Goal: Task Accomplishment & Management: Use online tool/utility

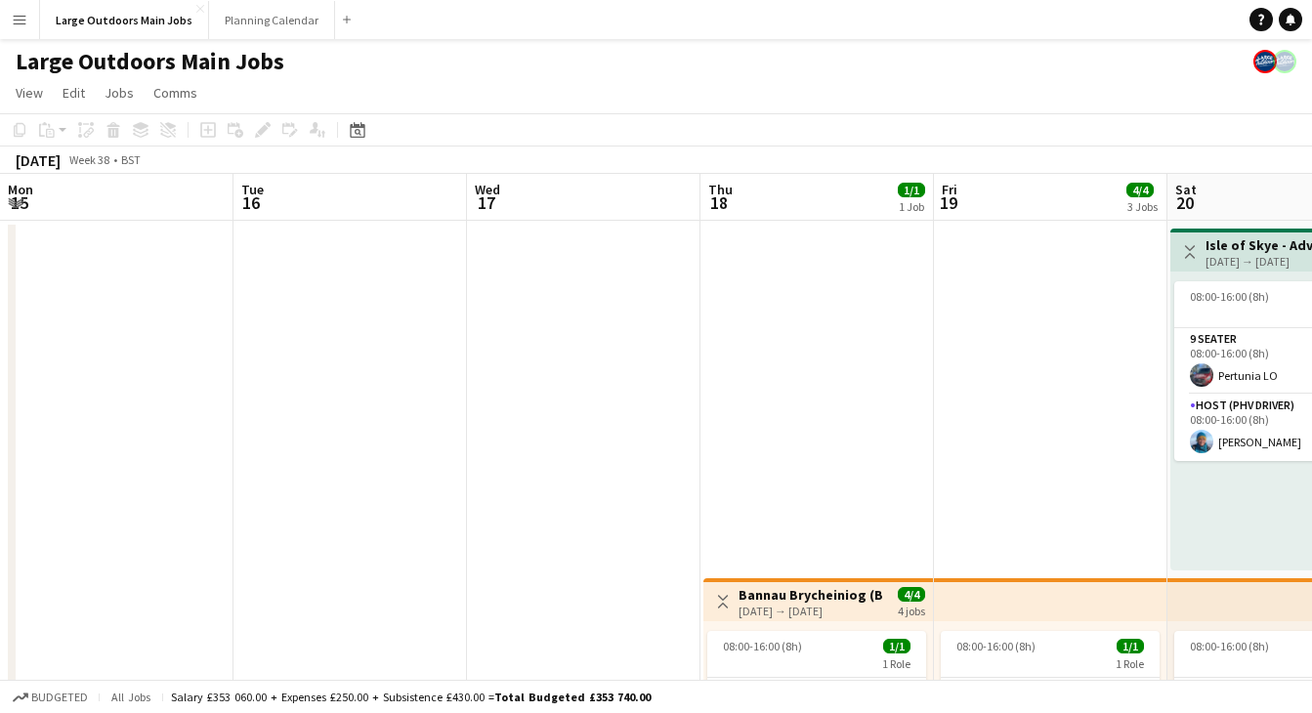
scroll to position [0, 558]
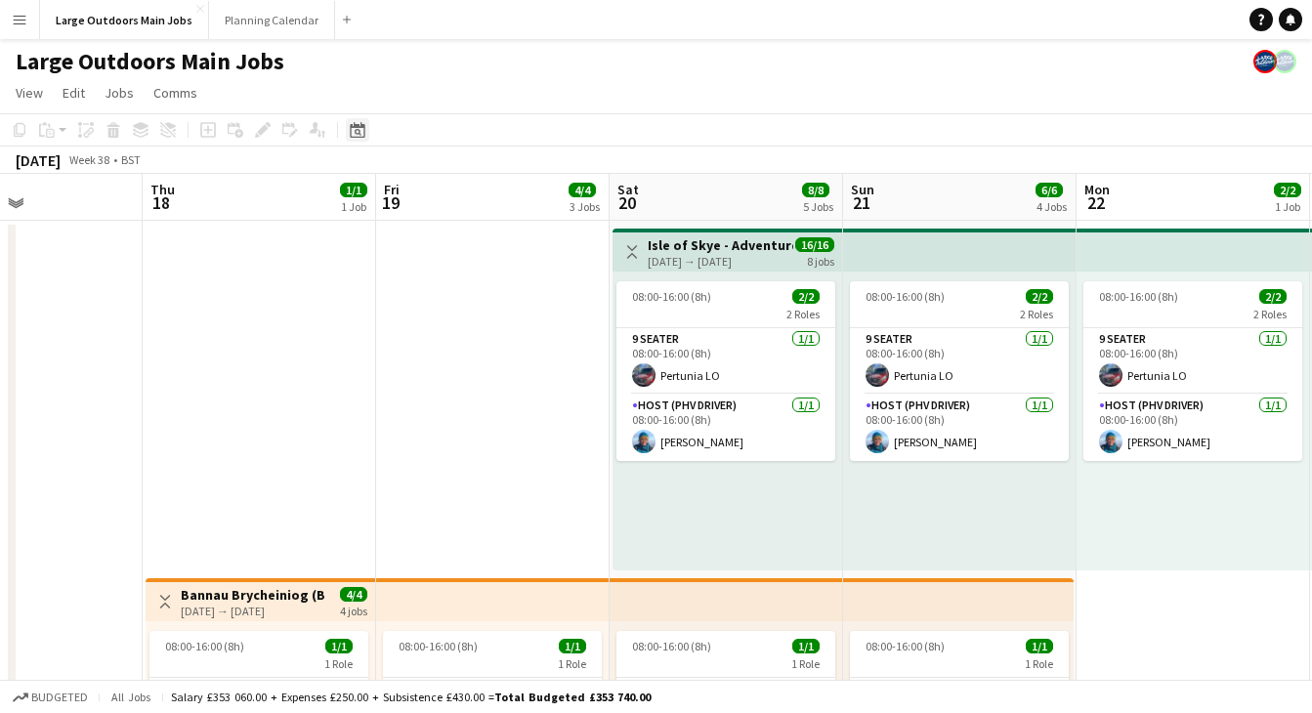
click at [360, 128] on icon "Date picker" at bounding box center [358, 130] width 16 height 16
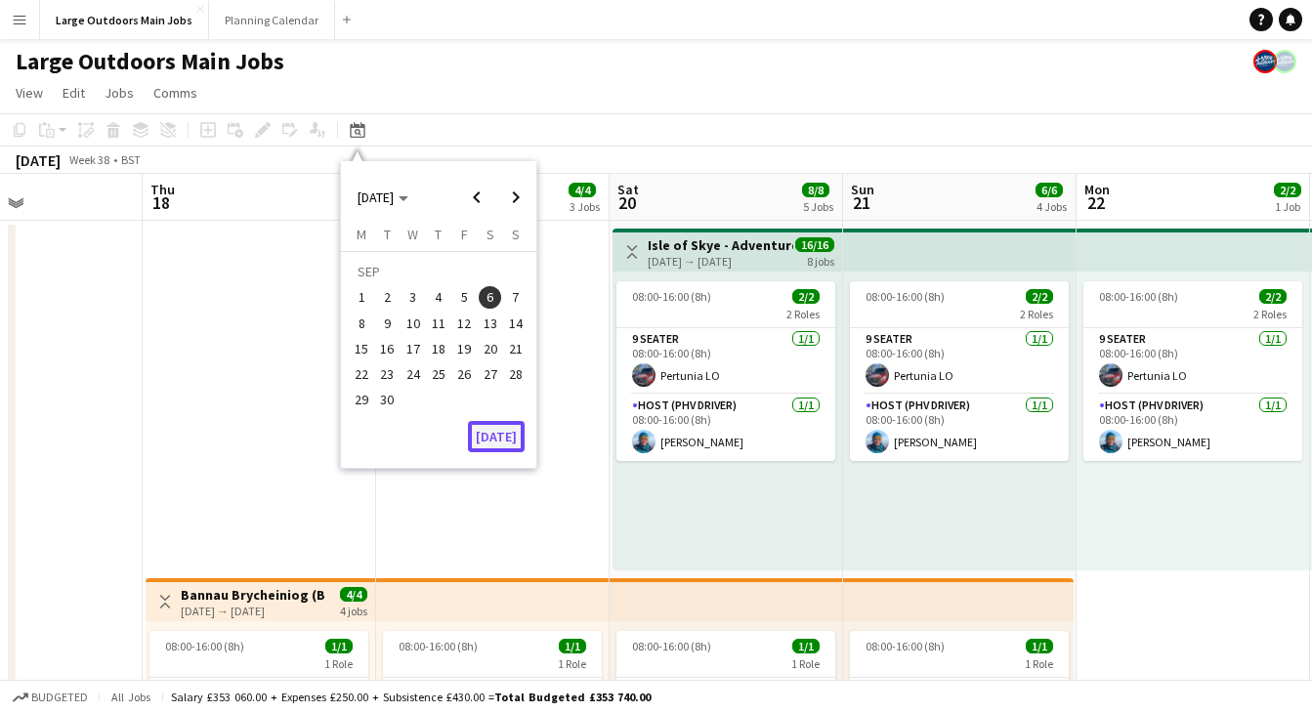
click at [503, 421] on button "[DATE]" at bounding box center [496, 436] width 57 height 31
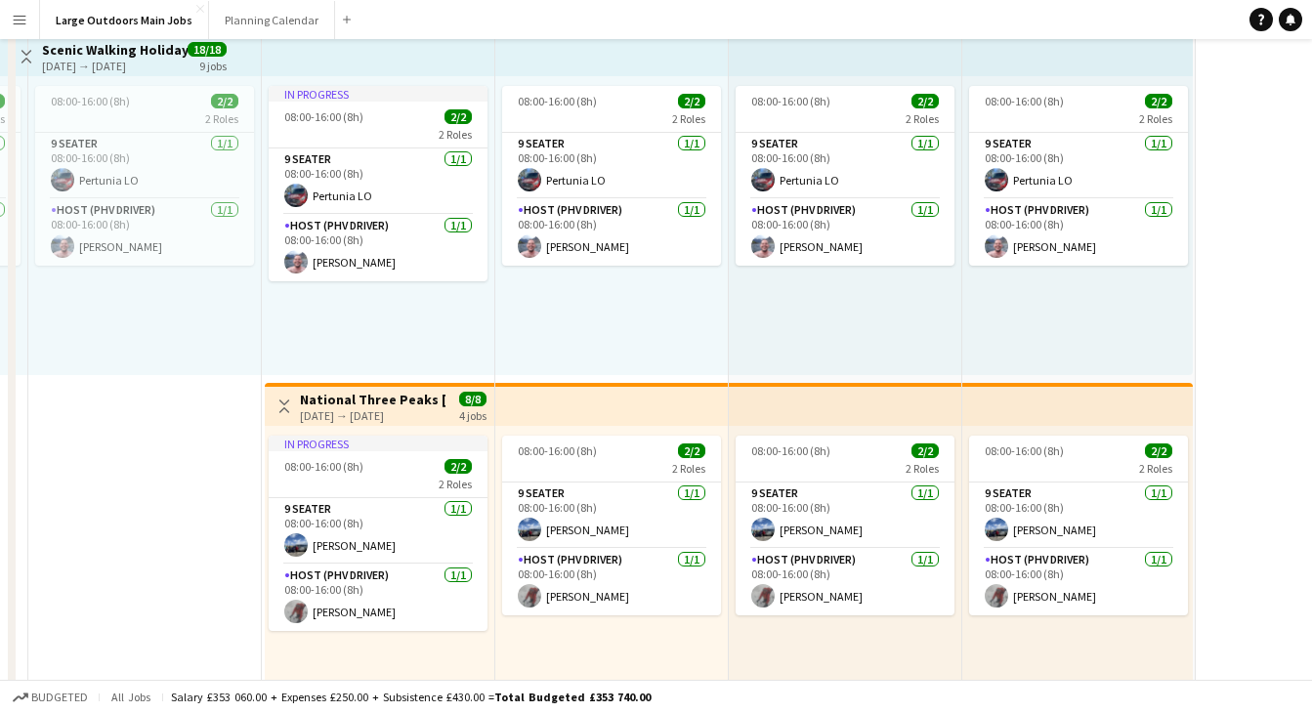
scroll to position [0, 0]
